Goal: Transaction & Acquisition: Purchase product/service

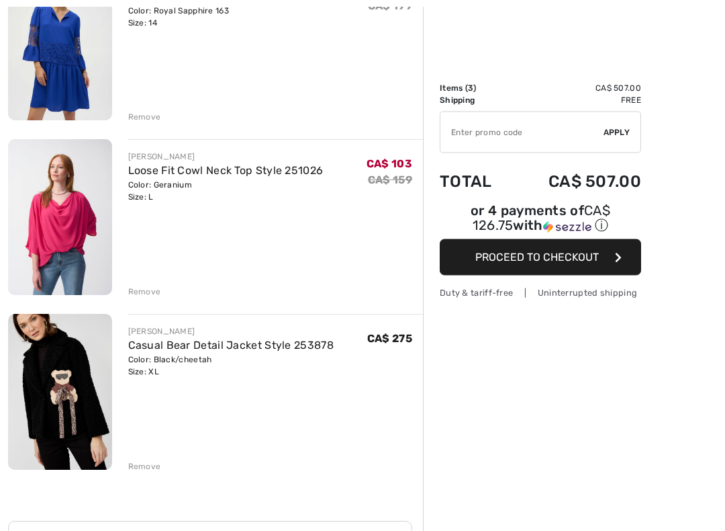
scroll to position [211, 0]
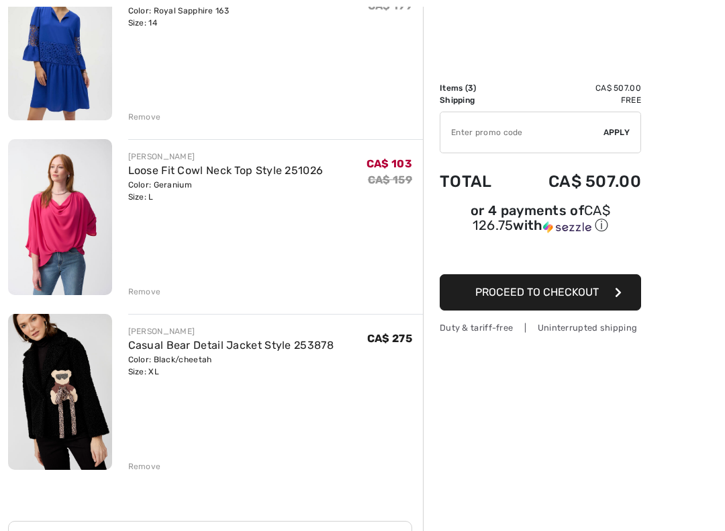
click at [143, 297] on div "[PERSON_NAME] A-Line Lace Bell-Sleeve Dress Style 252922 Color: Royal Sapphire …" at bounding box center [215, 396] width 415 height 863
click at [140, 118] on div "Remove" at bounding box center [144, 117] width 33 height 12
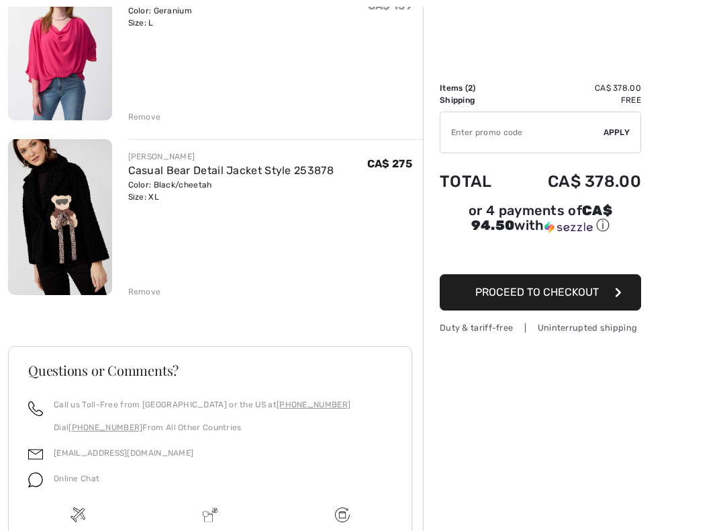
click at [130, 113] on div "Remove" at bounding box center [144, 117] width 33 height 12
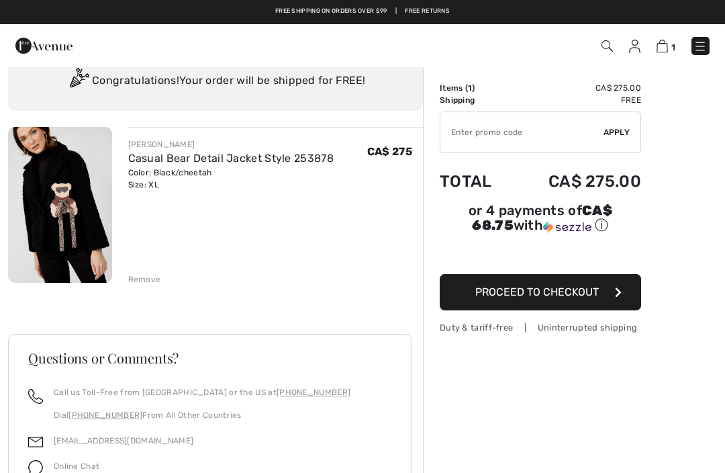
scroll to position [48, 0]
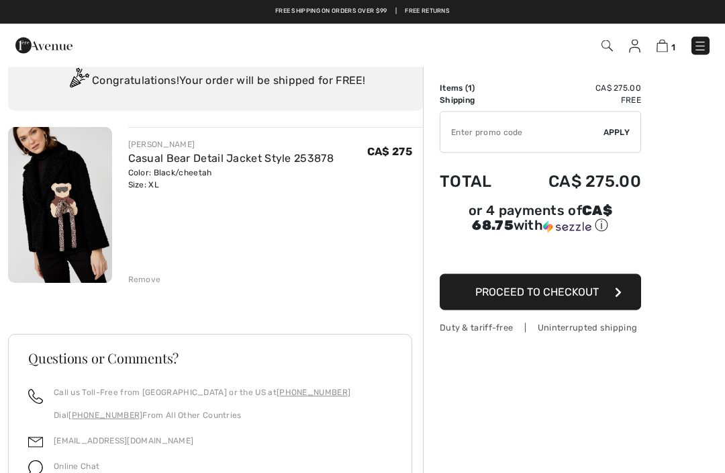
click at [508, 134] on input "TEXT" at bounding box center [522, 132] width 163 height 40
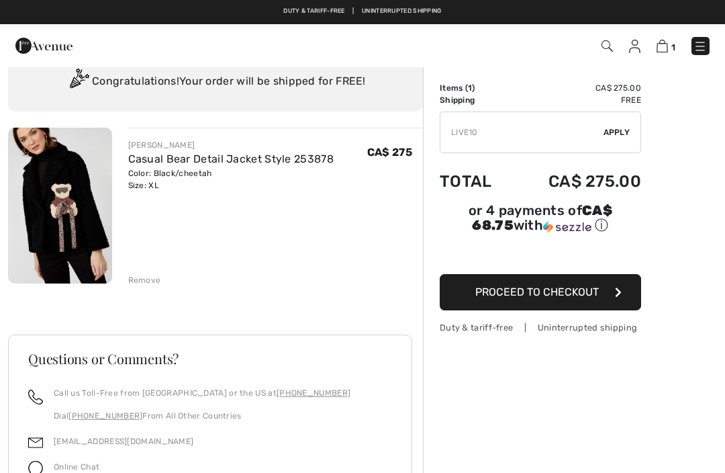
type input "LIVE10"
click at [616, 130] on span "Apply" at bounding box center [617, 132] width 27 height 12
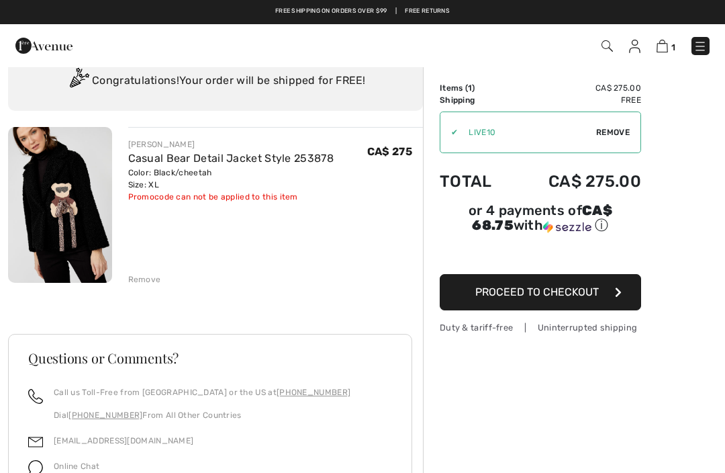
scroll to position [0, 0]
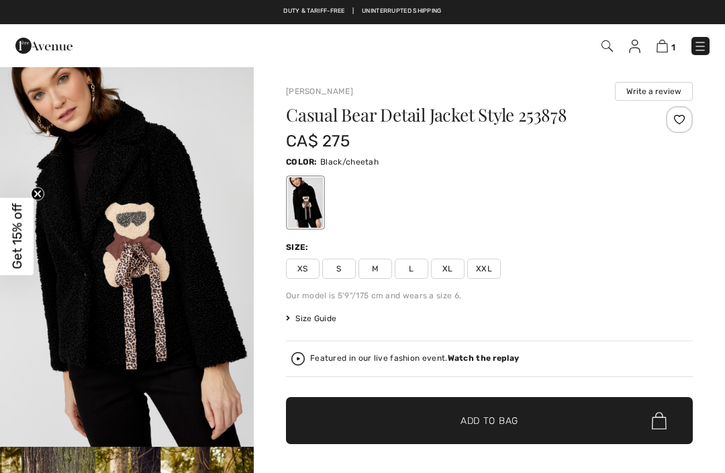
checkbox input "true"
